Goal: Task Accomplishment & Management: Manage account settings

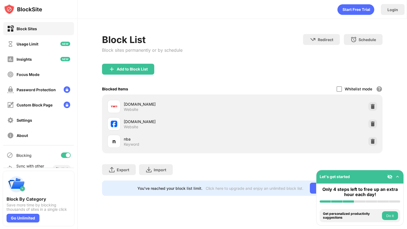
click at [69, 156] on div at bounding box center [68, 155] width 4 height 4
click at [64, 155] on div at bounding box center [64, 155] width 4 height 4
